Goal: Task Accomplishment & Management: Manage account settings

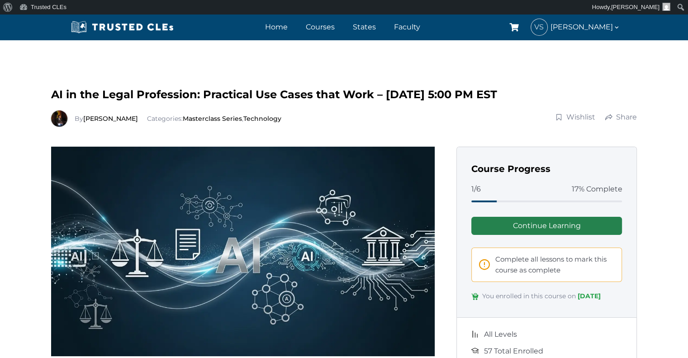
click at [583, 226] on link "Continue Learning" at bounding box center [546, 226] width 151 height 18
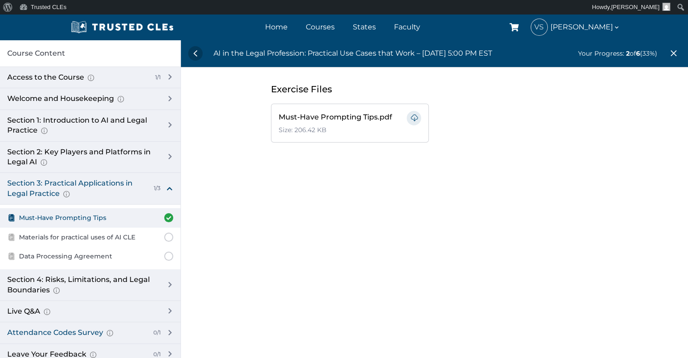
click at [170, 328] on div "Attendance Codes Survey Completion instructions for survey and attendance Final…" at bounding box center [90, 332] width 180 height 21
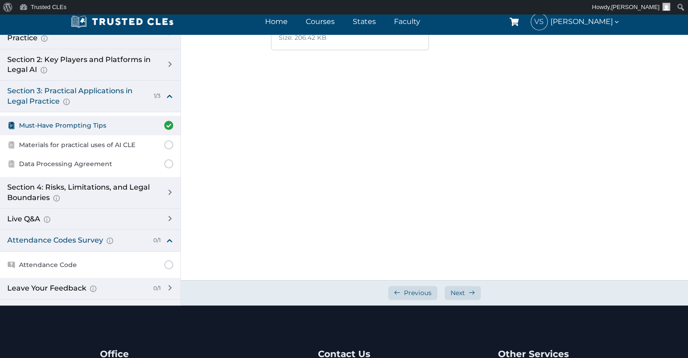
scroll to position [93, 0]
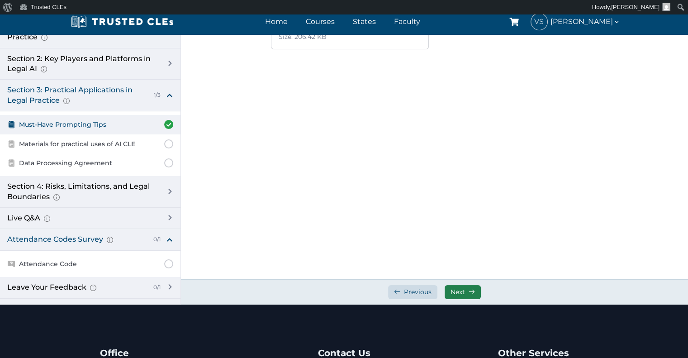
click at [458, 295] on span "Next" at bounding box center [457, 292] width 14 height 9
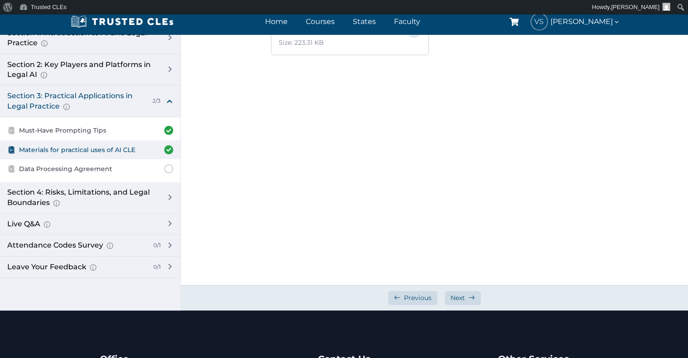
scroll to position [93, 0]
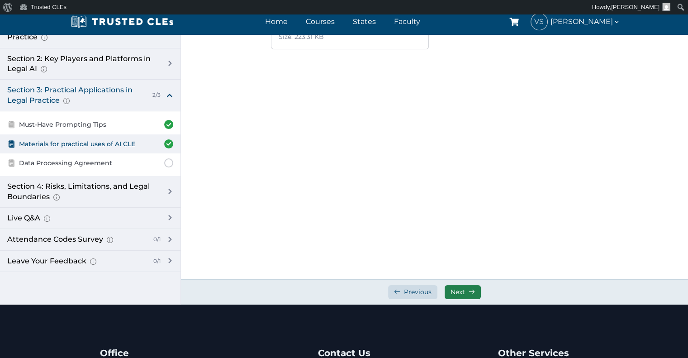
click at [466, 291] on link "Next" at bounding box center [462, 292] width 36 height 14
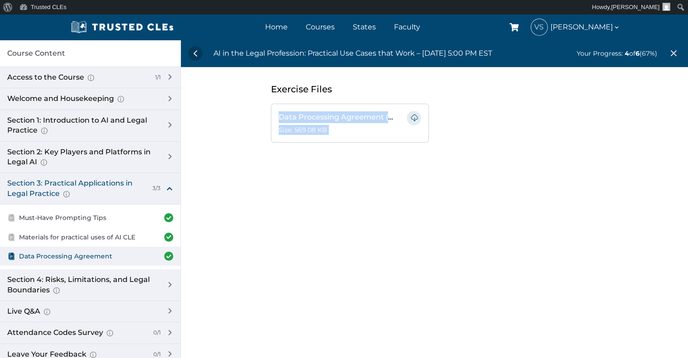
drag, startPoint x: 686, startPoint y: 76, endPoint x: 684, endPoint y: 151, distance: 75.1
click at [684, 151] on div "Exercise Files Data Processing Agreement (TT and OpenAI).pdf Size: 569.08 KB" at bounding box center [434, 112] width 507 height 90
click at [648, 153] on div "Exercise Files Data Processing Agreement (TT and OpenAI).pdf Size: 569.08 KB" at bounding box center [434, 112] width 507 height 90
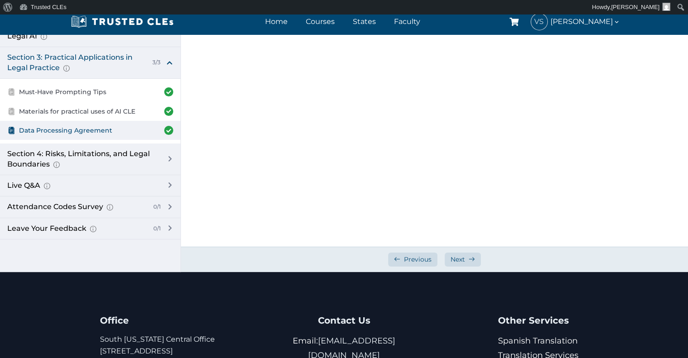
scroll to position [126, 0]
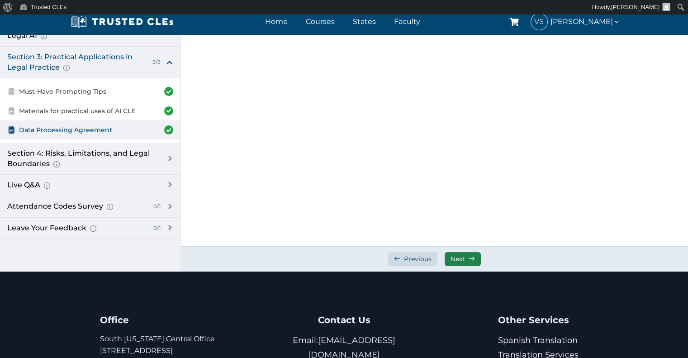
click at [464, 260] on span "Next" at bounding box center [457, 259] width 14 height 9
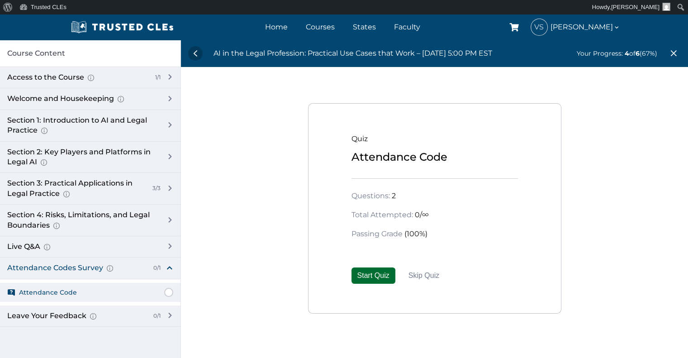
click at [374, 274] on button "Start Quiz" at bounding box center [373, 275] width 44 height 16
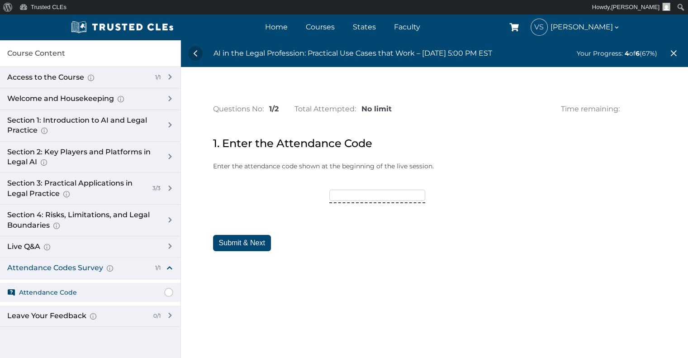
click at [353, 193] on input"] "text" at bounding box center [377, 194] width 96 height 11
type input"] "trusted25"
click at [260, 236] on button "Submit & Next" at bounding box center [242, 243] width 58 height 16
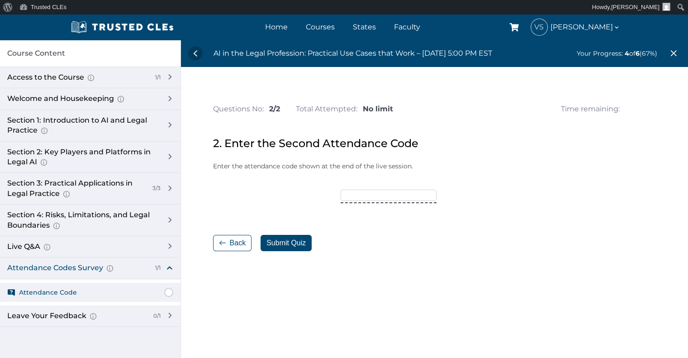
click at [354, 197] on input"] "text" at bounding box center [388, 194] width 96 height 11
type input"] "october25"
click at [301, 239] on button "Submit Quiz" at bounding box center [285, 243] width 51 height 16
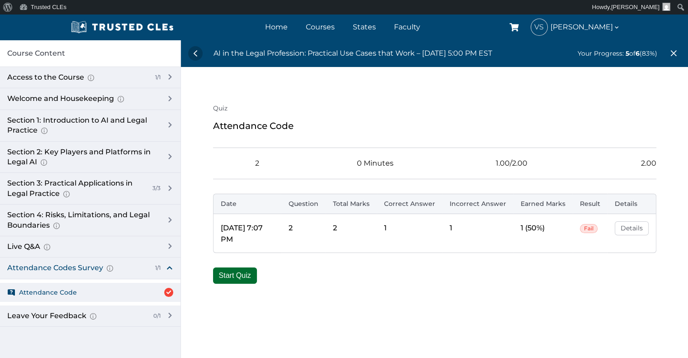
click at [239, 269] on button "Start Quiz" at bounding box center [235, 275] width 44 height 16
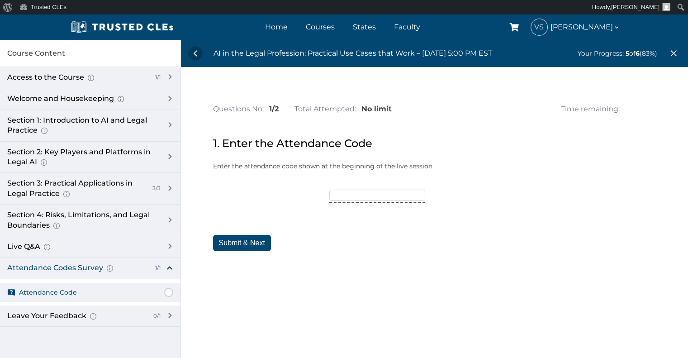
click at [335, 196] on input"] "text" at bounding box center [377, 194] width 96 height 11
type input"] "trusted15"
click at [246, 242] on button "Submit & Next" at bounding box center [242, 243] width 58 height 16
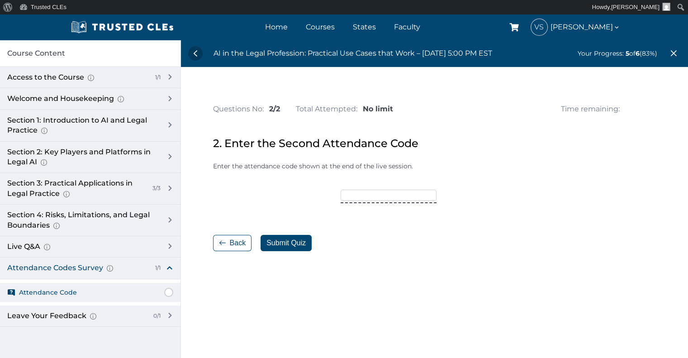
click at [347, 193] on input"] "text" at bounding box center [388, 194] width 96 height 11
type input"] "october25"
click at [295, 242] on button "Submit Quiz" at bounding box center [285, 243] width 51 height 16
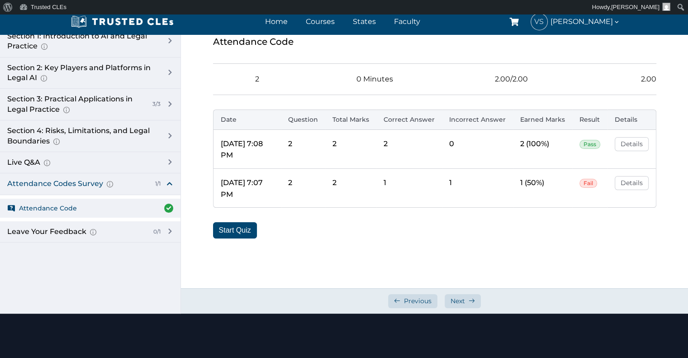
scroll to position [113, 0]
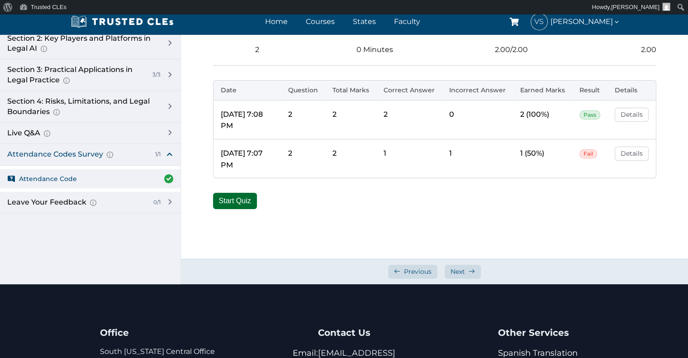
click at [242, 199] on button "Start Quiz" at bounding box center [235, 201] width 44 height 16
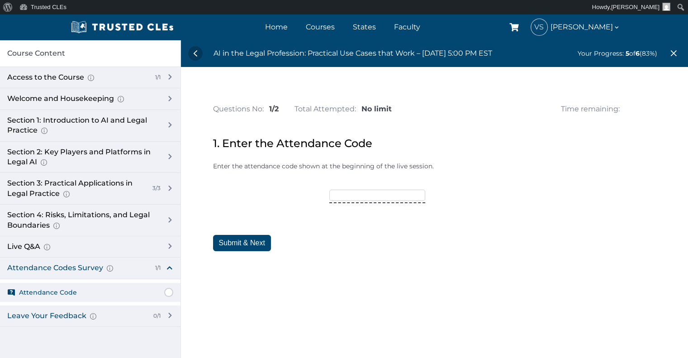
click at [168, 314] on div "Leave Your Feedback Use this space to share your thoughts about this course, if…" at bounding box center [90, 315] width 180 height 21
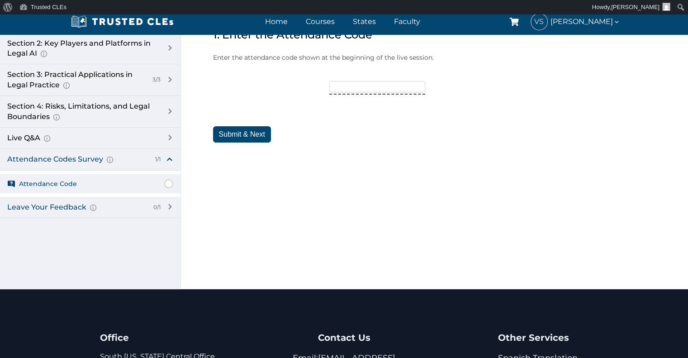
click at [171, 200] on div "Leave Your Feedback Use this space to share your thoughts about this course, if…" at bounding box center [90, 207] width 180 height 21
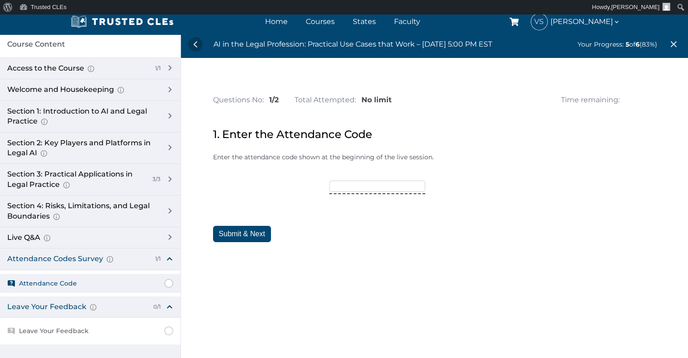
scroll to position [0, 0]
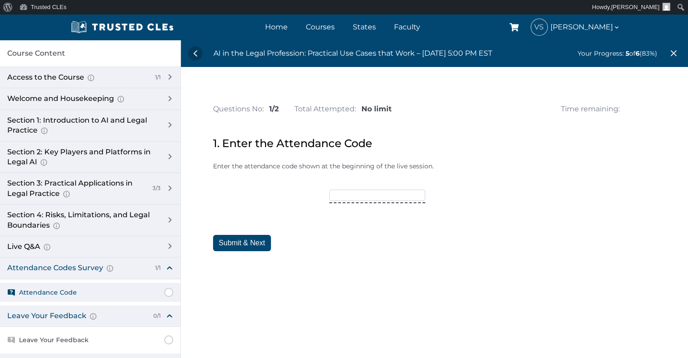
click at [346, 195] on input"] "text" at bounding box center [377, 194] width 96 height 11
type input"] "trusted15"
click at [257, 244] on button "Submit & Next" at bounding box center [242, 243] width 58 height 16
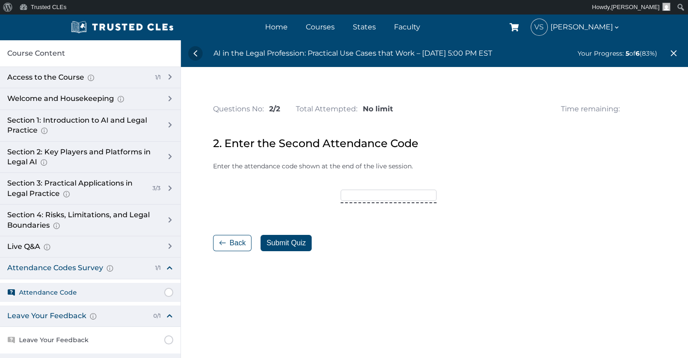
click at [355, 196] on input"] "text" at bounding box center [388, 194] width 96 height 11
type input"] "october25"
click at [291, 240] on button "Submit Quiz" at bounding box center [285, 243] width 51 height 16
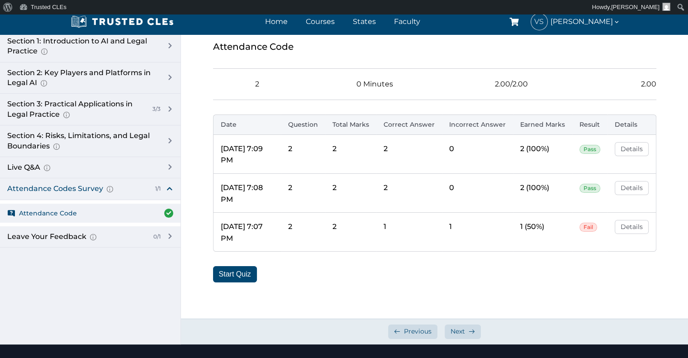
scroll to position [97, 0]
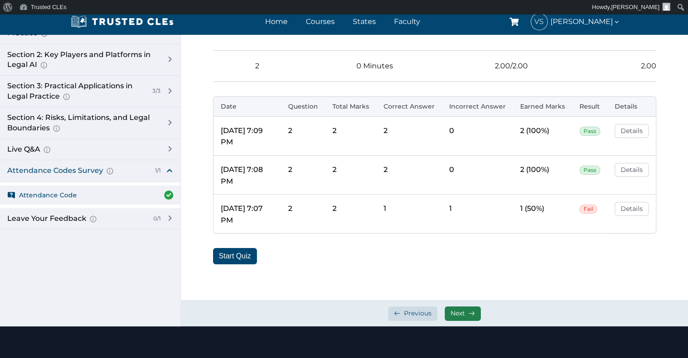
click at [466, 313] on link "Next" at bounding box center [462, 313] width 36 height 14
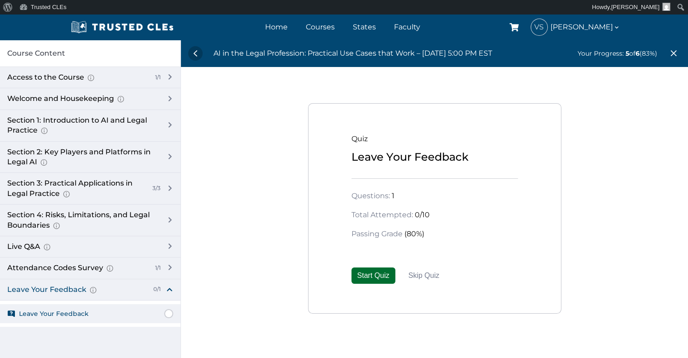
click at [373, 274] on button "Start Quiz" at bounding box center [373, 275] width 44 height 16
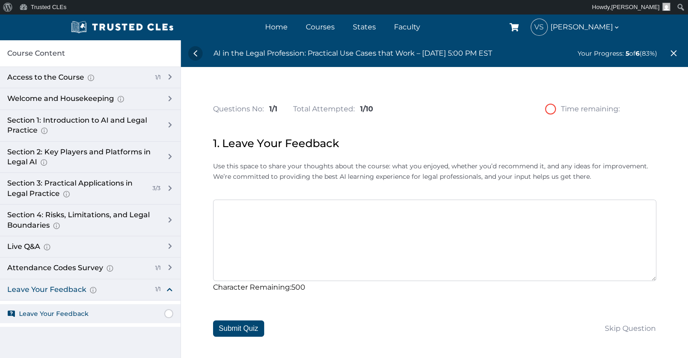
click at [252, 207] on textarea at bounding box center [434, 239] width 443 height 81
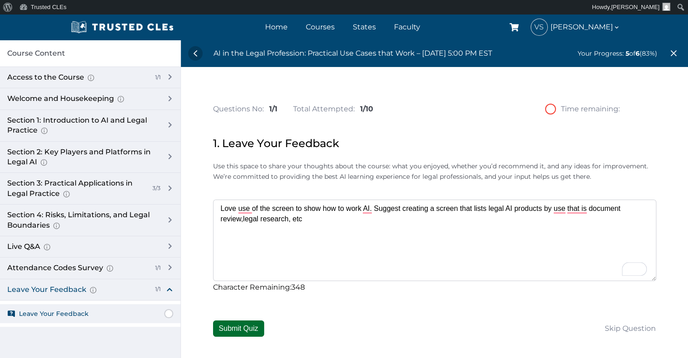
type textarea "Love use of the screen to show how to work AI. Suggest creating a screen that l…"
click at [242, 324] on button "Submit Quiz" at bounding box center [238, 328] width 51 height 16
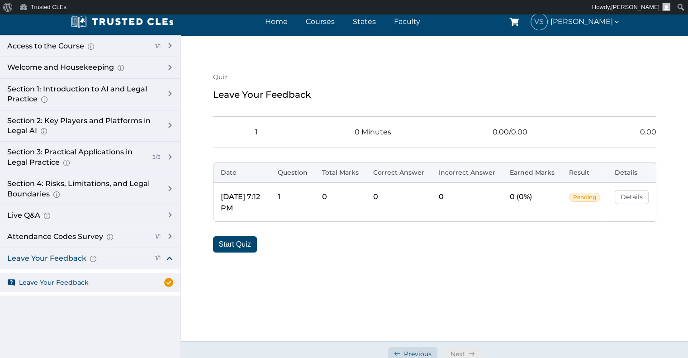
scroll to position [22, 0]
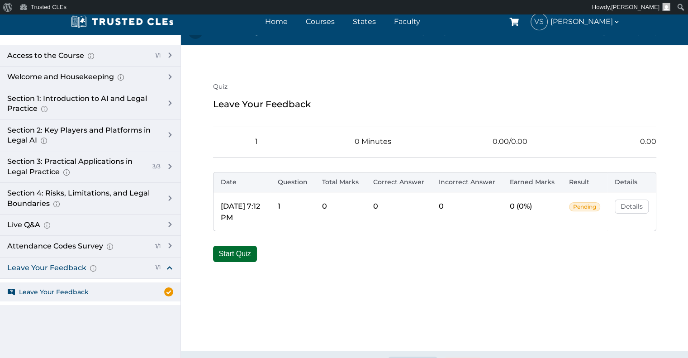
click at [248, 248] on button "Start Quiz" at bounding box center [235, 254] width 44 height 16
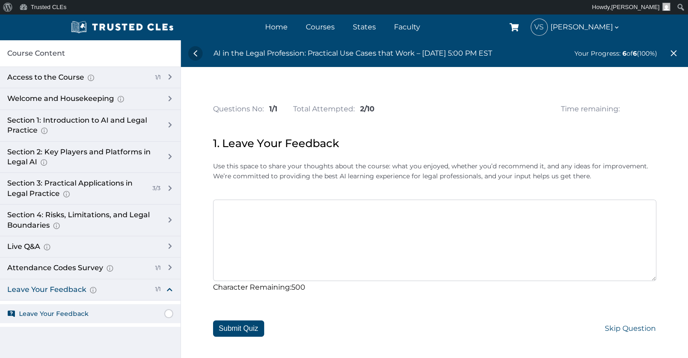
click at [625, 325] on span "Skip Question" at bounding box center [630, 328] width 52 height 16
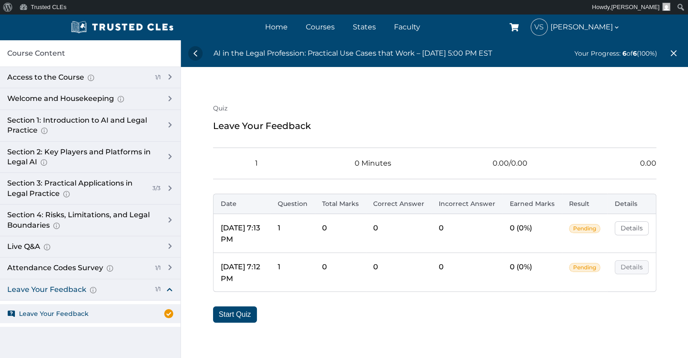
click at [637, 271] on link "Details" at bounding box center [631, 267] width 34 height 14
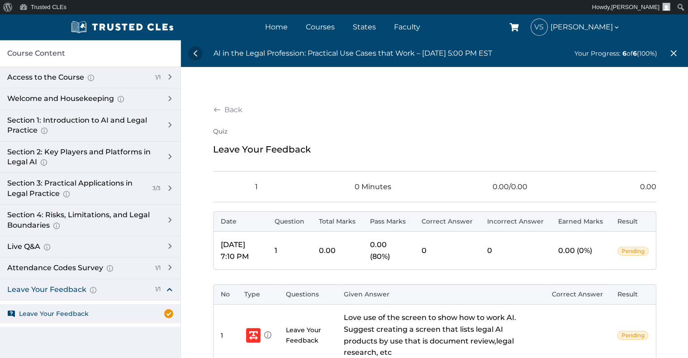
click at [628, 255] on span "Pending" at bounding box center [632, 250] width 31 height 9
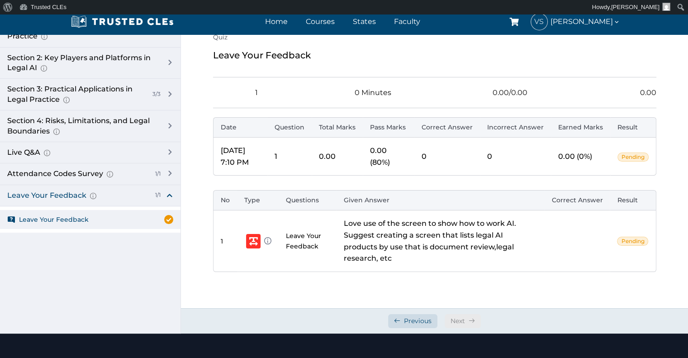
scroll to position [96, 0]
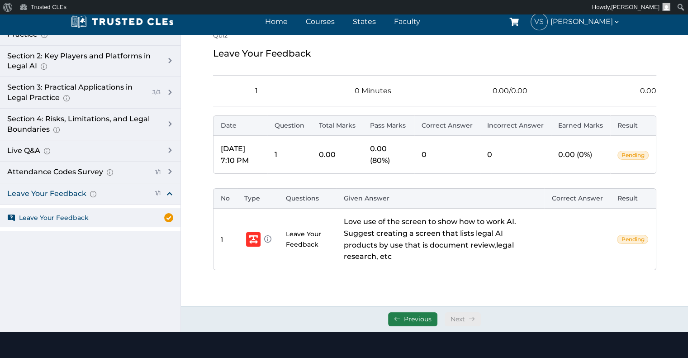
click at [425, 321] on span "Previous" at bounding box center [418, 319] width 28 height 9
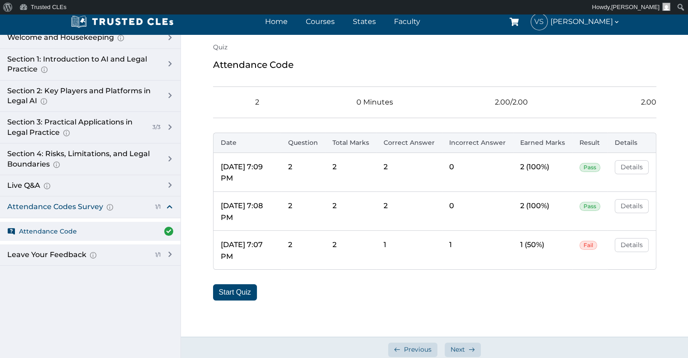
scroll to position [80, 0]
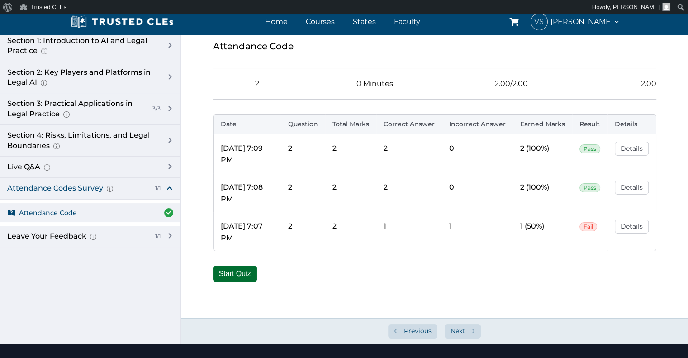
click at [246, 271] on button "Start Quiz" at bounding box center [235, 273] width 44 height 16
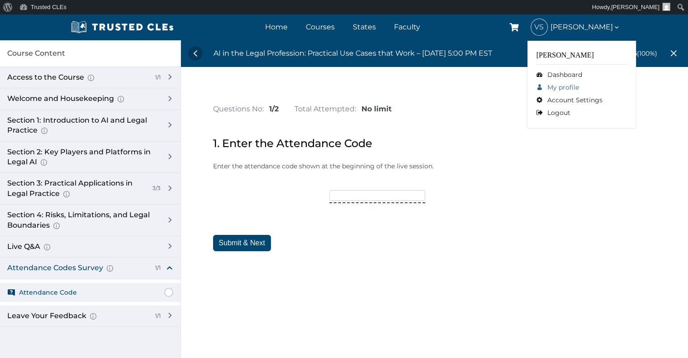
click at [551, 88] on link "My profile" at bounding box center [581, 87] width 90 height 13
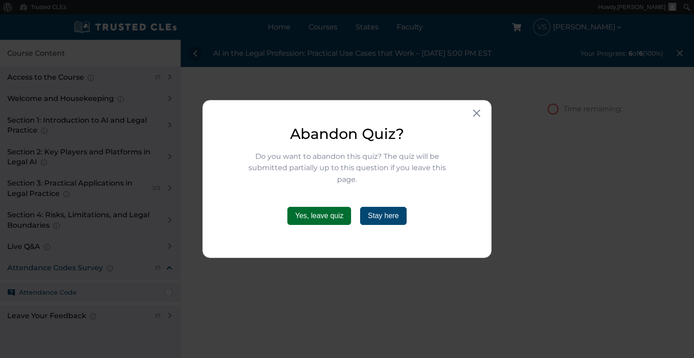
click at [342, 215] on button "Yes, leave quiz" at bounding box center [320, 216] width 64 height 18
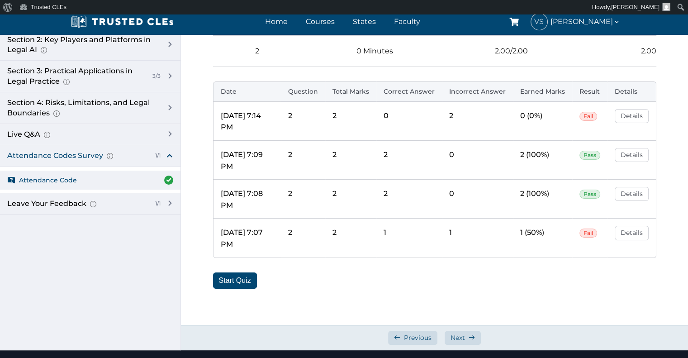
scroll to position [114, 0]
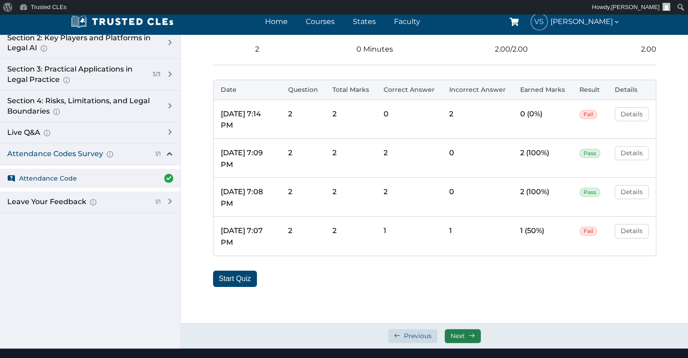
click at [459, 331] on span "Next" at bounding box center [457, 335] width 14 height 9
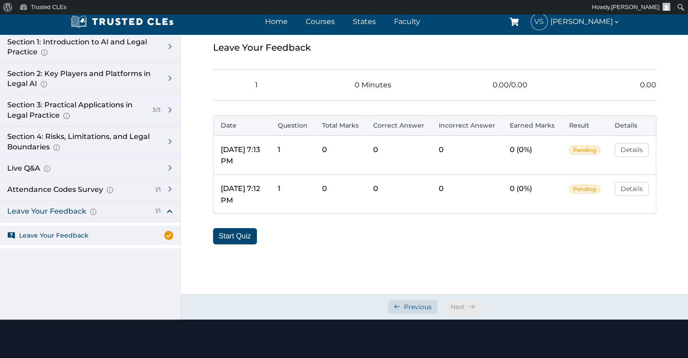
scroll to position [95, 0]
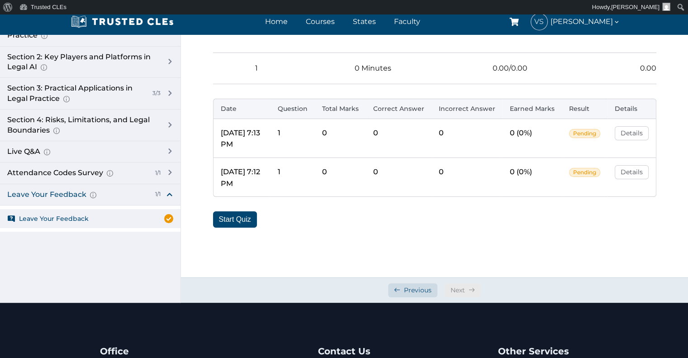
click at [461, 287] on div "Next" at bounding box center [462, 290] width 36 height 14
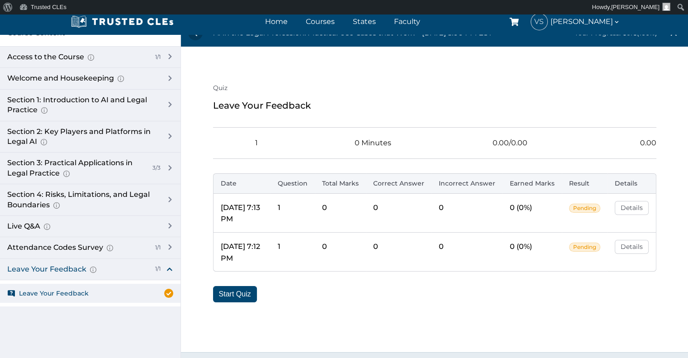
scroll to position [0, 0]
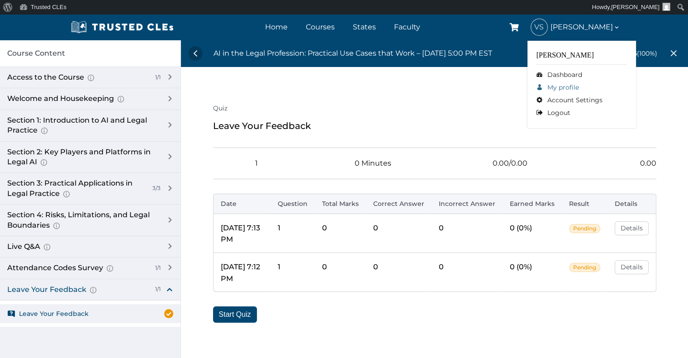
click at [550, 84] on link "My profile" at bounding box center [581, 87] width 90 height 13
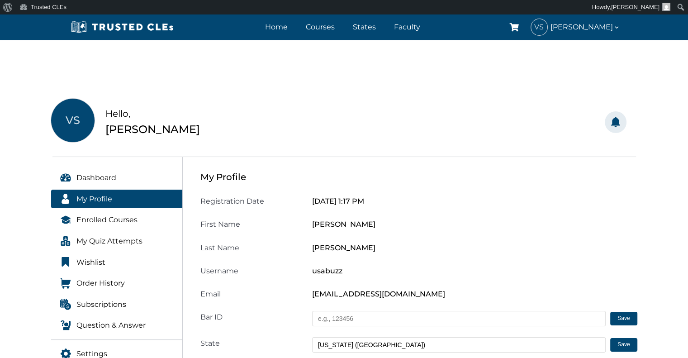
click at [351, 316] on input "text" at bounding box center [458, 318] width 293 height 15
drag, startPoint x: 351, startPoint y: 316, endPoint x: 331, endPoint y: 321, distance: 20.0
click at [331, 321] on input "text" at bounding box center [458, 318] width 293 height 15
type input "506117"
click at [628, 320] on button "Save" at bounding box center [623, 319] width 27 height 14
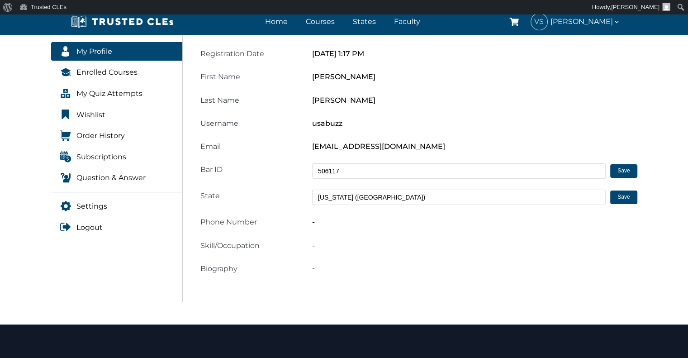
scroll to position [148, 0]
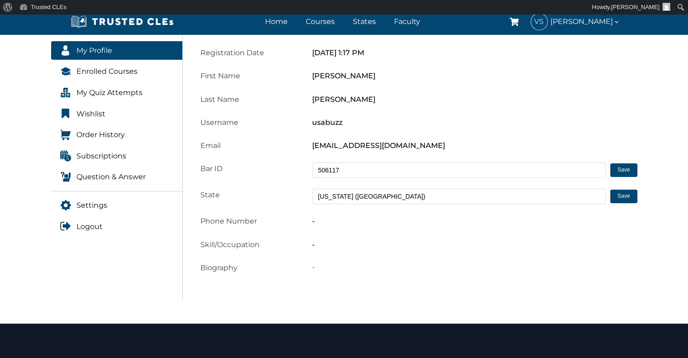
click at [347, 223] on div "-" at bounding box center [475, 221] width 336 height 12
click at [315, 220] on div "-" at bounding box center [475, 221] width 336 height 12
click at [314, 241] on span "-" at bounding box center [313, 244] width 3 height 9
click at [314, 223] on span "-" at bounding box center [313, 221] width 3 height 9
click at [313, 245] on span "-" at bounding box center [313, 244] width 3 height 9
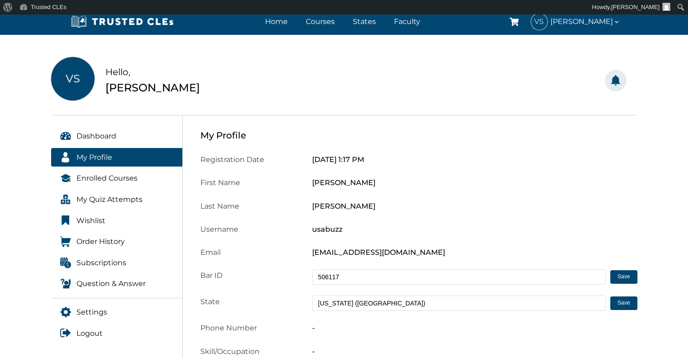
scroll to position [0, 0]
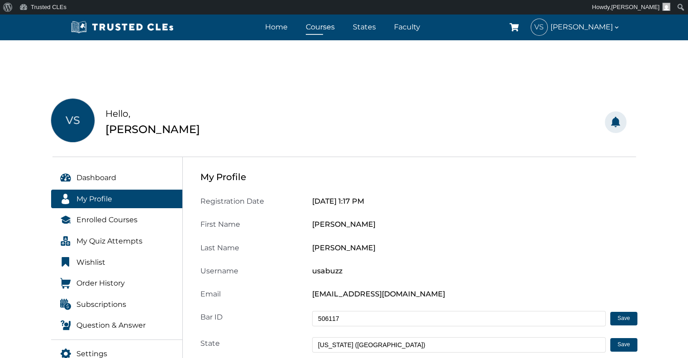
click at [310, 24] on link "Courses" at bounding box center [319, 26] width 33 height 13
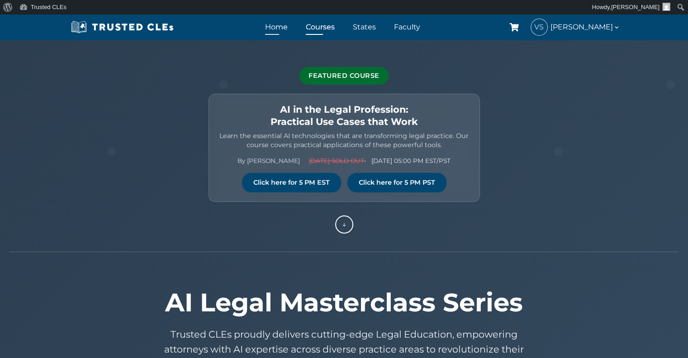
click at [269, 25] on link "Home" at bounding box center [276, 26] width 27 height 13
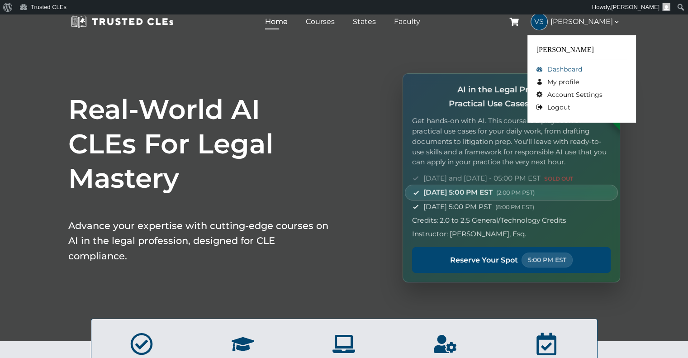
click at [557, 63] on link "Dashboard" at bounding box center [581, 69] width 90 height 13
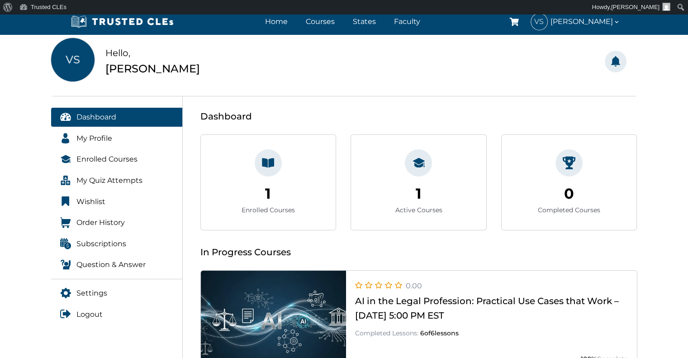
scroll to position [59, 0]
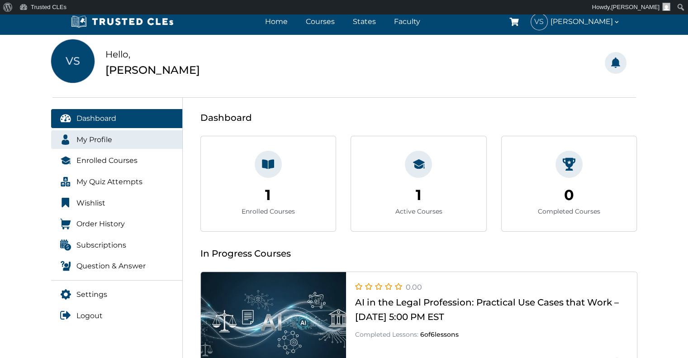
click at [109, 136] on span "My Profile" at bounding box center [94, 140] width 36 height 12
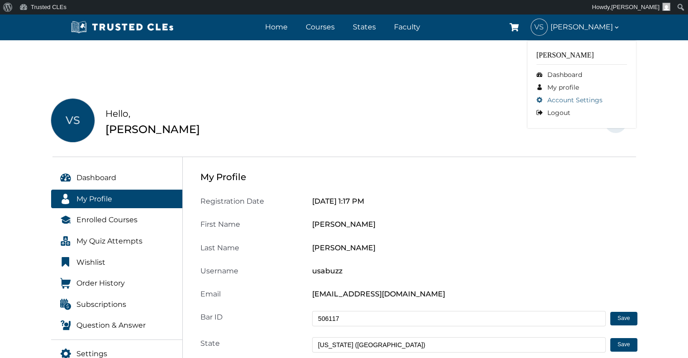
click at [566, 98] on link "Account Settings" at bounding box center [581, 100] width 90 height 13
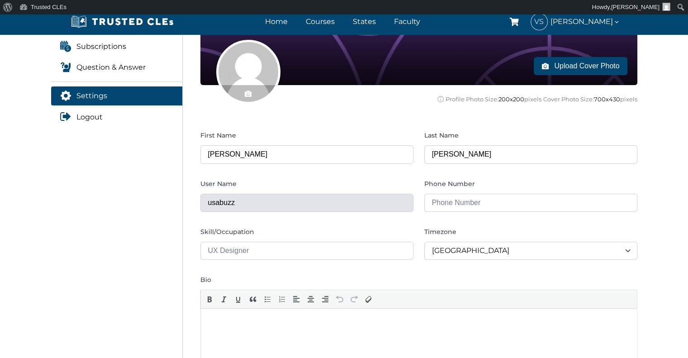
scroll to position [288, 0]
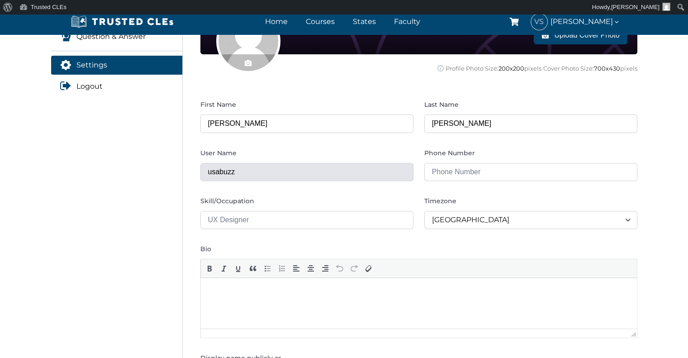
click at [248, 219] on input "text" at bounding box center [306, 220] width 213 height 18
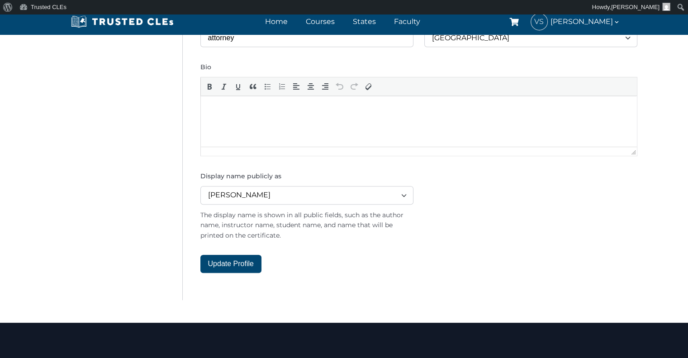
scroll to position [474, 0]
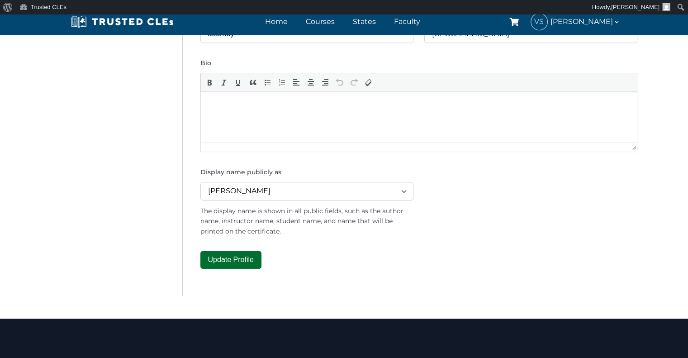
type input "attorney"
click at [253, 256] on button "Update Profile" at bounding box center [230, 259] width 61 height 18
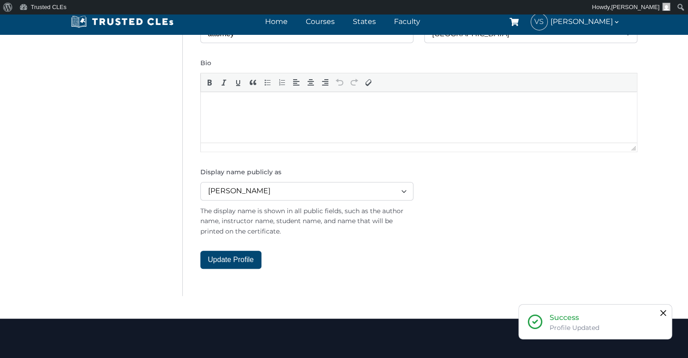
click at [665, 311] on icon at bounding box center [662, 312] width 7 height 7
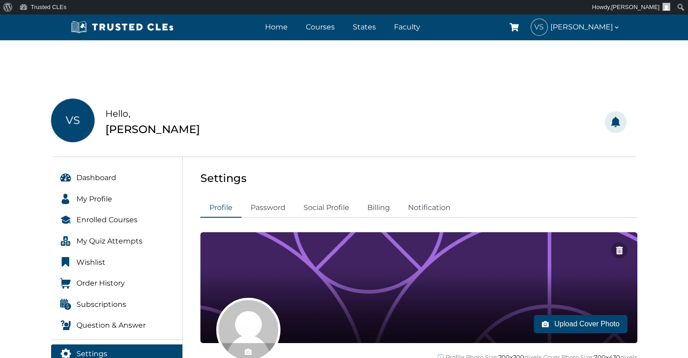
scroll to position [59, 0]
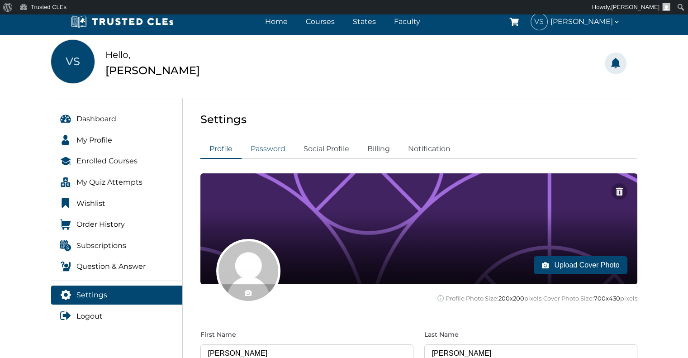
click at [269, 145] on link "Password" at bounding box center [267, 149] width 53 height 20
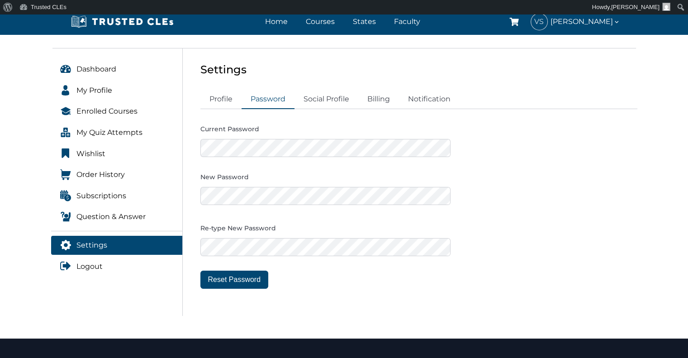
scroll to position [128, 0]
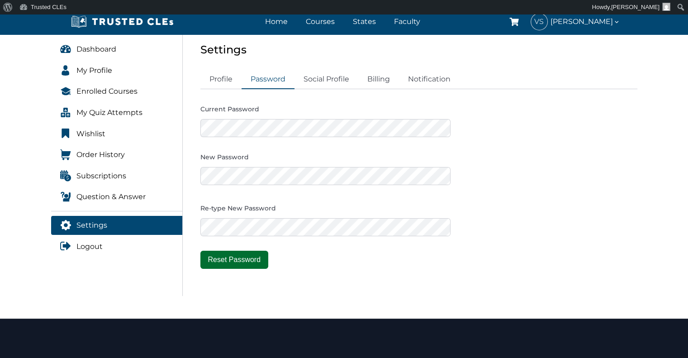
click at [253, 256] on button "Reset Password" at bounding box center [234, 259] width 68 height 18
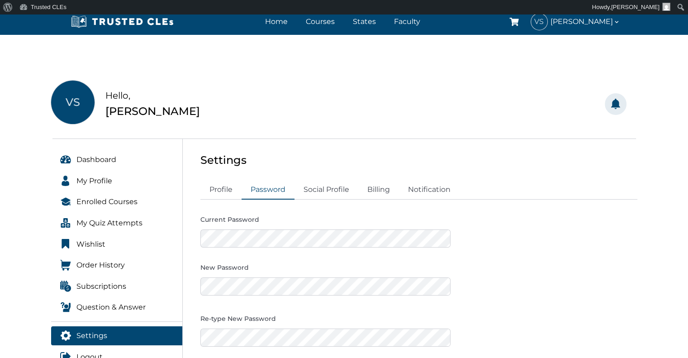
scroll to position [9, 0]
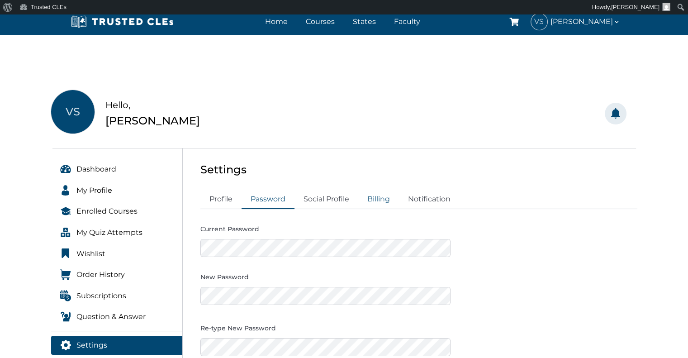
click at [380, 197] on link "Billing" at bounding box center [378, 199] width 41 height 20
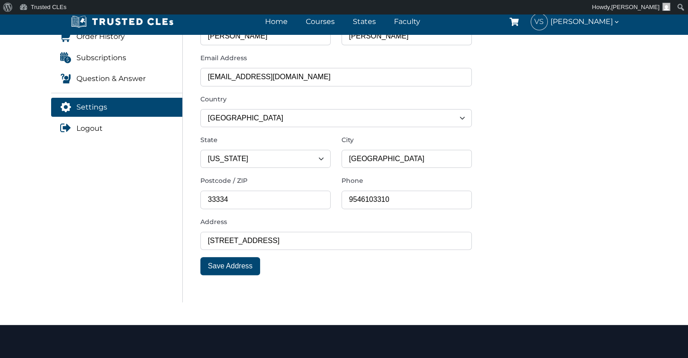
scroll to position [276, 0]
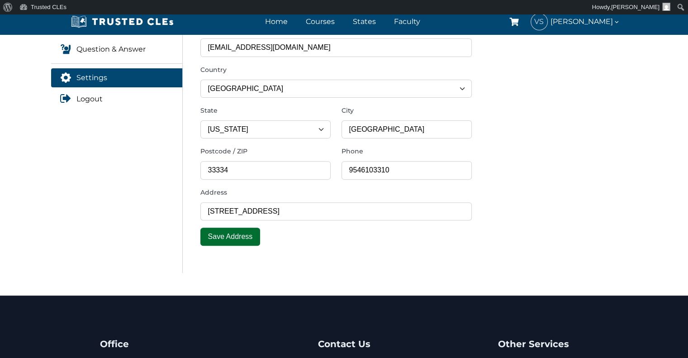
click at [246, 231] on button "Save Address" at bounding box center [230, 236] width 60 height 18
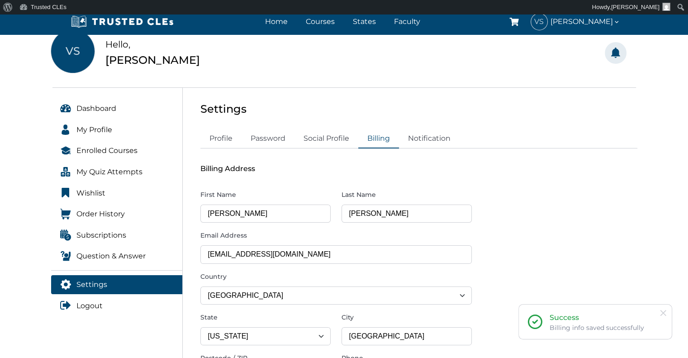
scroll to position [67, 0]
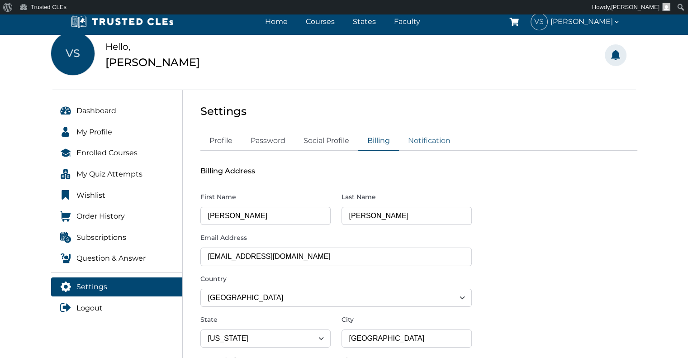
click at [446, 139] on link "Notification" at bounding box center [429, 141] width 61 height 20
